Goal: Entertainment & Leisure: Consume media (video, audio)

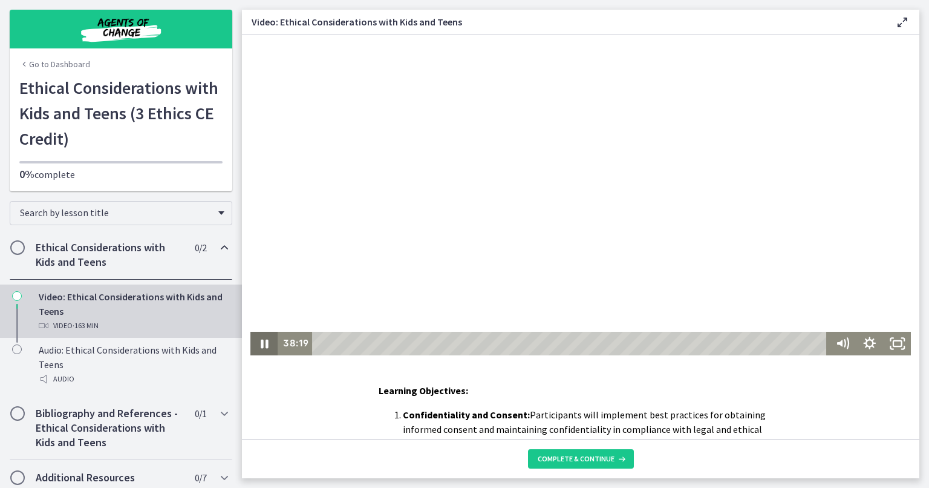
click at [257, 338] on icon "Pause" at bounding box center [264, 344] width 28 height 24
click at [261, 342] on icon "Play Video" at bounding box center [265, 343] width 8 height 11
click at [250, 332] on button "Pause" at bounding box center [264, 344] width 28 height 24
click at [250, 332] on button "Play Video" at bounding box center [264, 344] width 28 height 24
click at [250, 332] on button "Pause" at bounding box center [264, 344] width 28 height 24
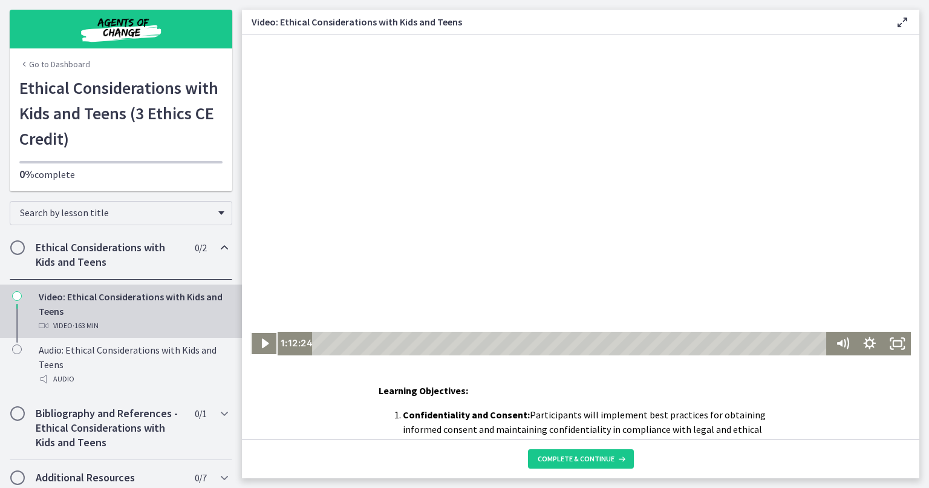
click at [250, 332] on button "Play Video" at bounding box center [264, 344] width 28 height 24
click at [250, 332] on button "Pause" at bounding box center [264, 344] width 28 height 24
click at [250, 332] on button "Play Video" at bounding box center [264, 344] width 28 height 24
click at [266, 344] on icon "Pause" at bounding box center [263, 343] width 33 height 28
